Goal: Check status: Check status

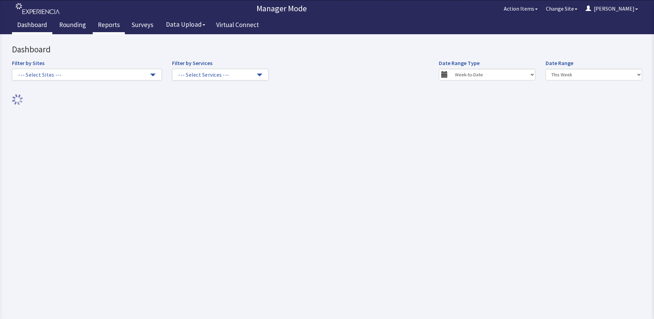
click at [109, 23] on link "Reports" at bounding box center [109, 25] width 32 height 17
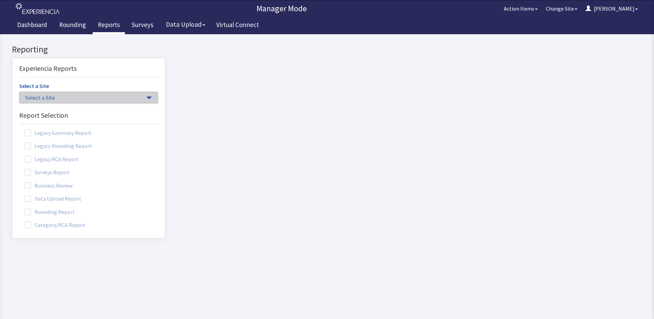
click at [146, 98] on span "button" at bounding box center [148, 97] width 5 height 3
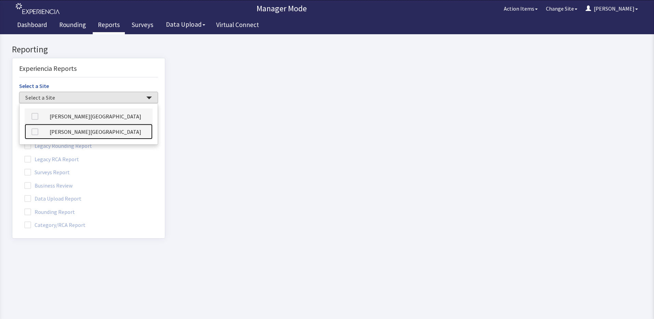
click at [90, 133] on link "[PERSON_NAME][GEOGRAPHIC_DATA]" at bounding box center [89, 131] width 128 height 15
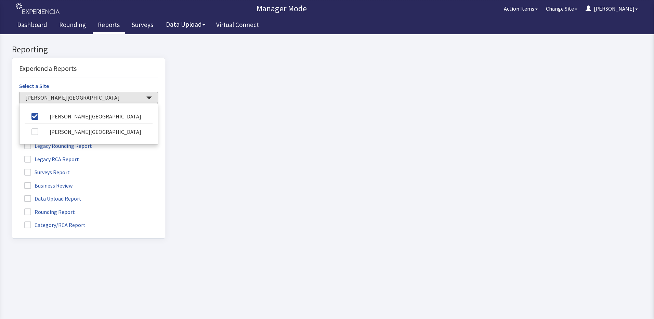
click at [28, 211] on span at bounding box center [27, 211] width 7 height 7
click at [12, 208] on input "Rounding Report" at bounding box center [12, 208] width 0 height 0
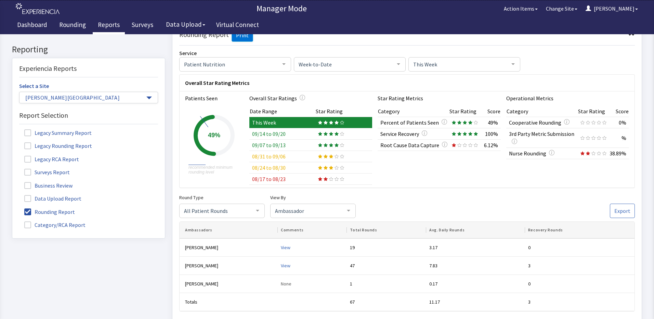
scroll to position [32, 0]
